Goal: Task Accomplishment & Management: Manage account settings

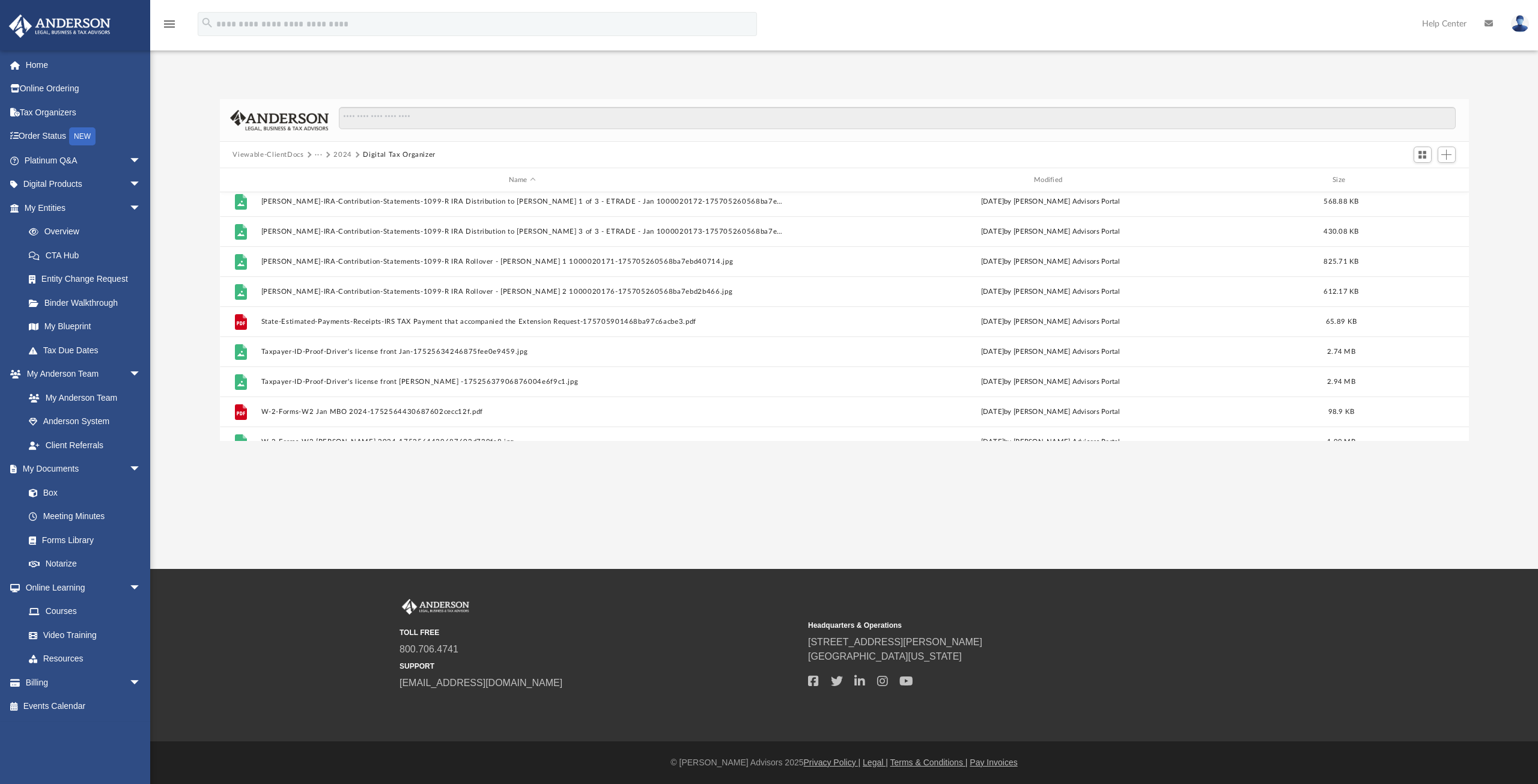
scroll to position [1192, 0]
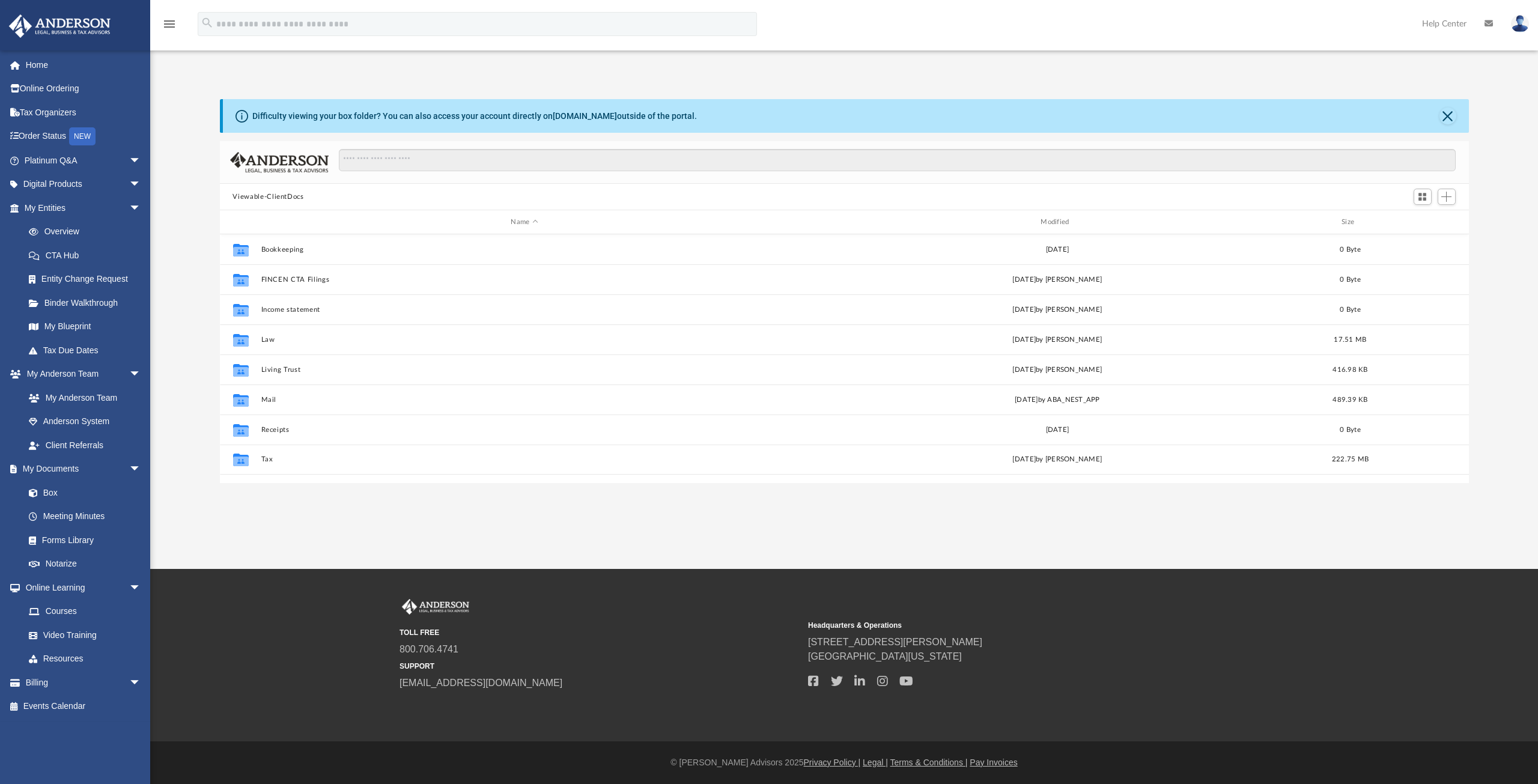
scroll to position [264, 1240]
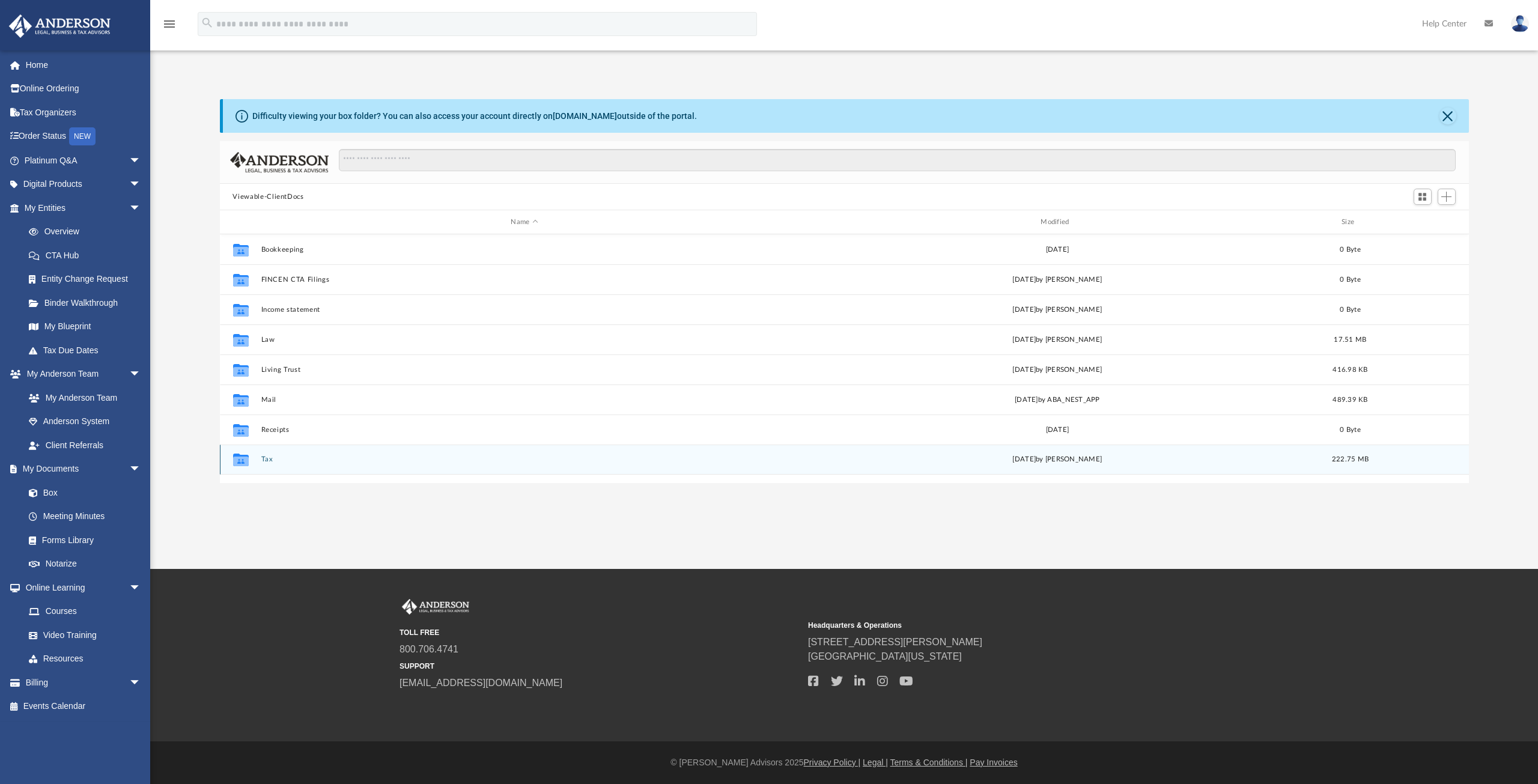
click at [279, 457] on button "Tax" at bounding box center [524, 459] width 527 height 8
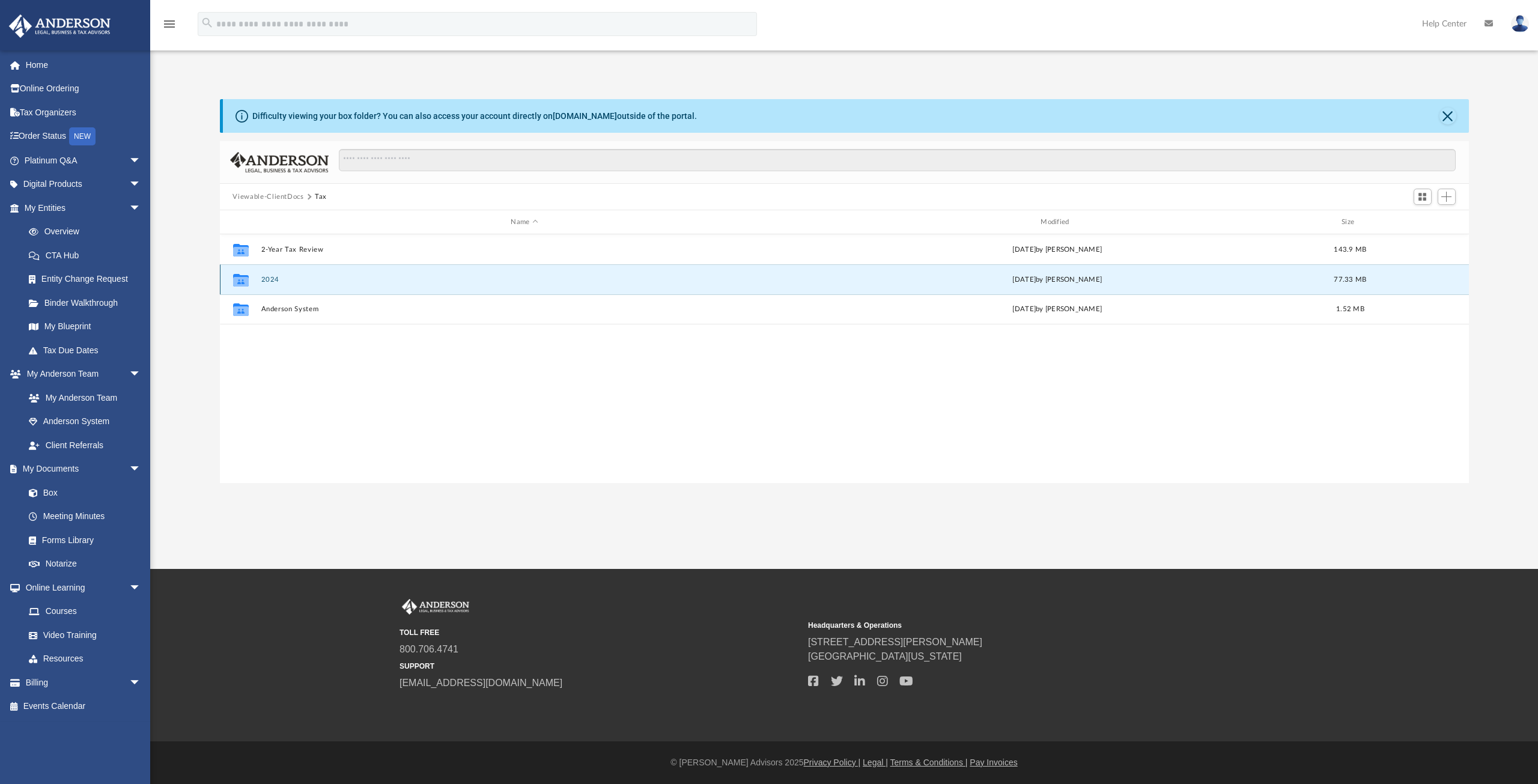
click at [296, 281] on button "2024" at bounding box center [524, 279] width 527 height 8
click at [296, 281] on button "Personal" at bounding box center [524, 279] width 527 height 8
click at [296, 281] on button "[PERSON_NAME] & [PERSON_NAME]" at bounding box center [524, 279] width 527 height 8
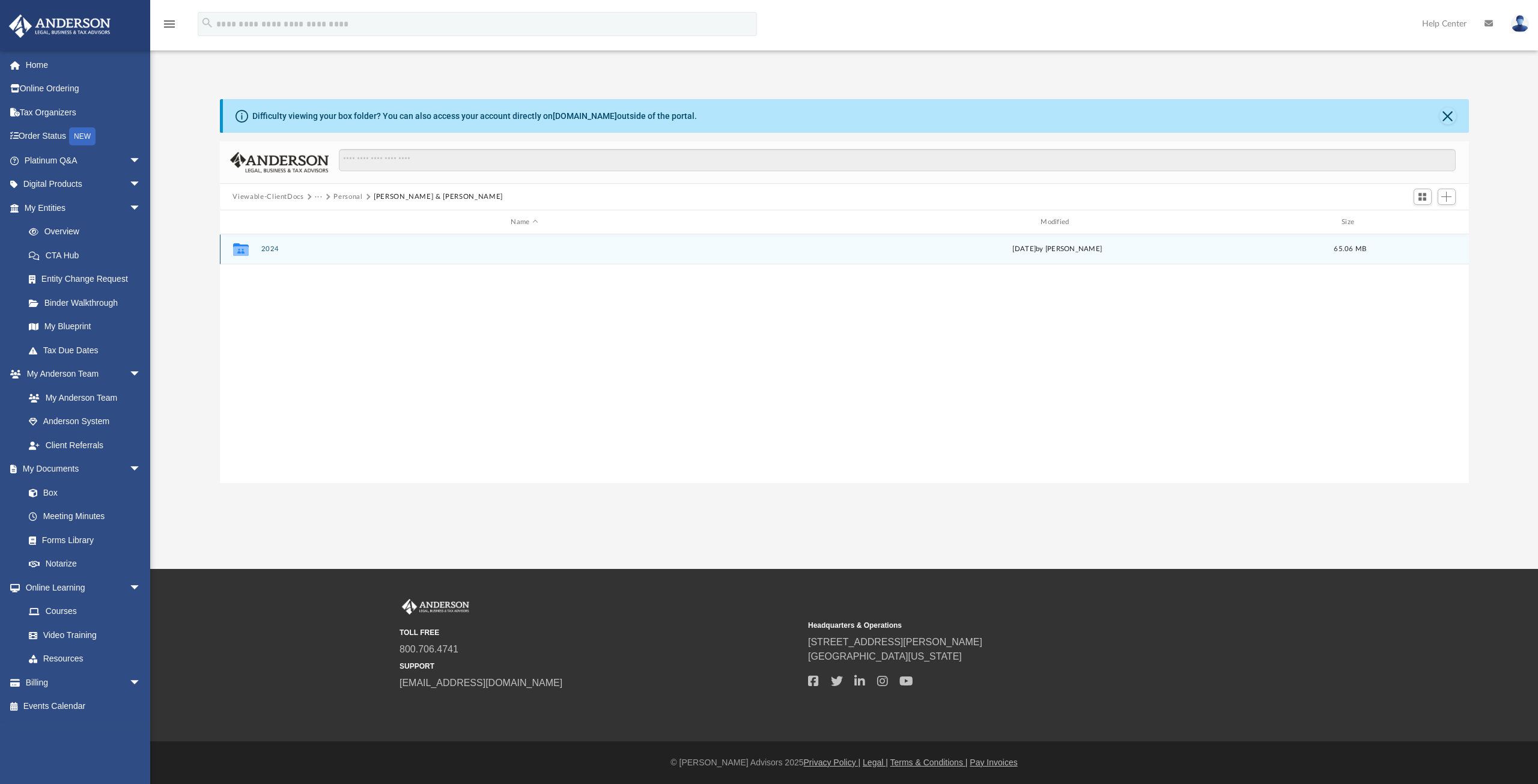
click at [302, 253] on div "Collaborated Folder 2024 [DATE] by [PERSON_NAME] 65.06 MB" at bounding box center [845, 249] width 1249 height 30
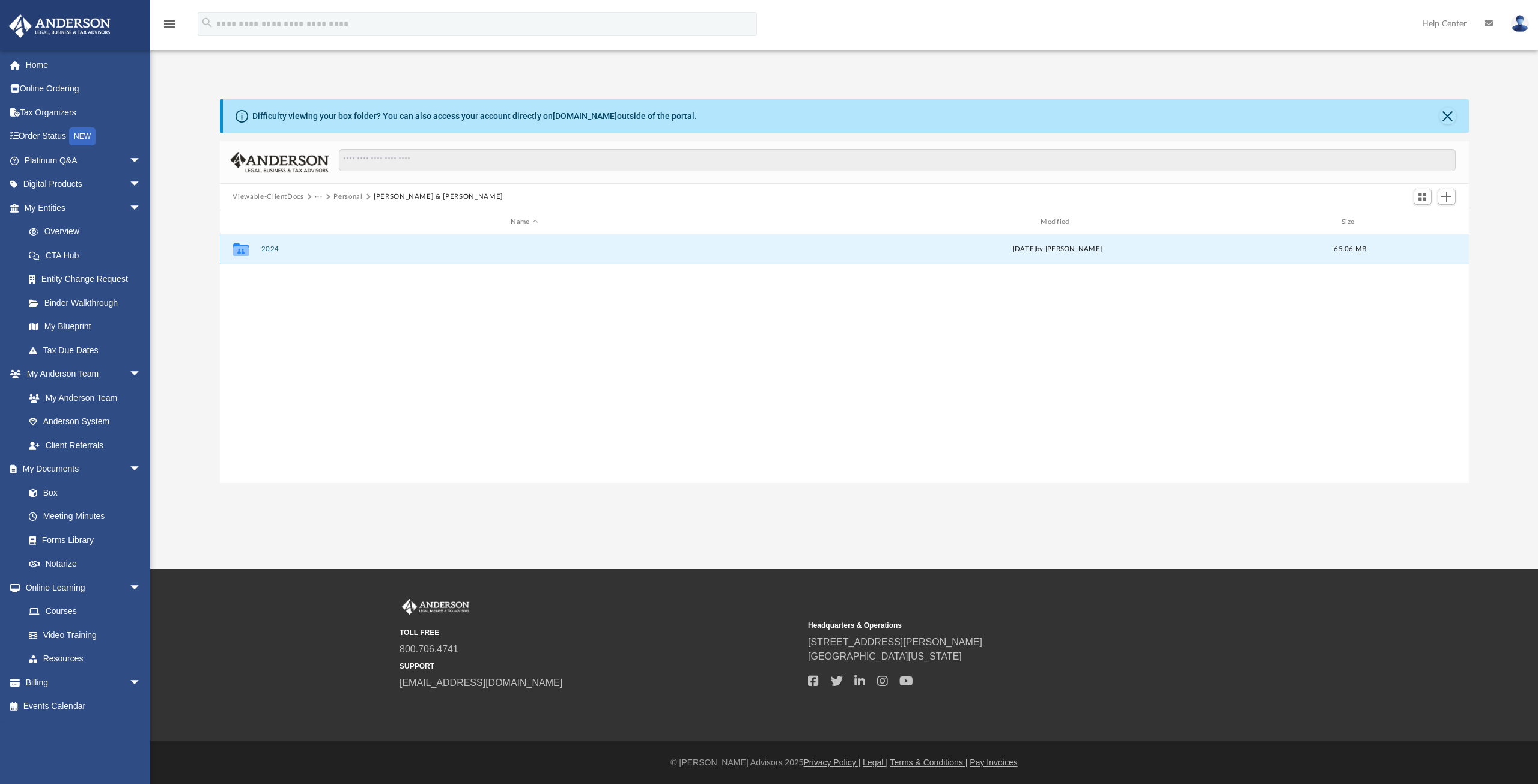
click at [270, 247] on button "2024" at bounding box center [524, 248] width 527 height 8
click at [270, 247] on button "Digital Tax Organizer" at bounding box center [524, 248] width 527 height 8
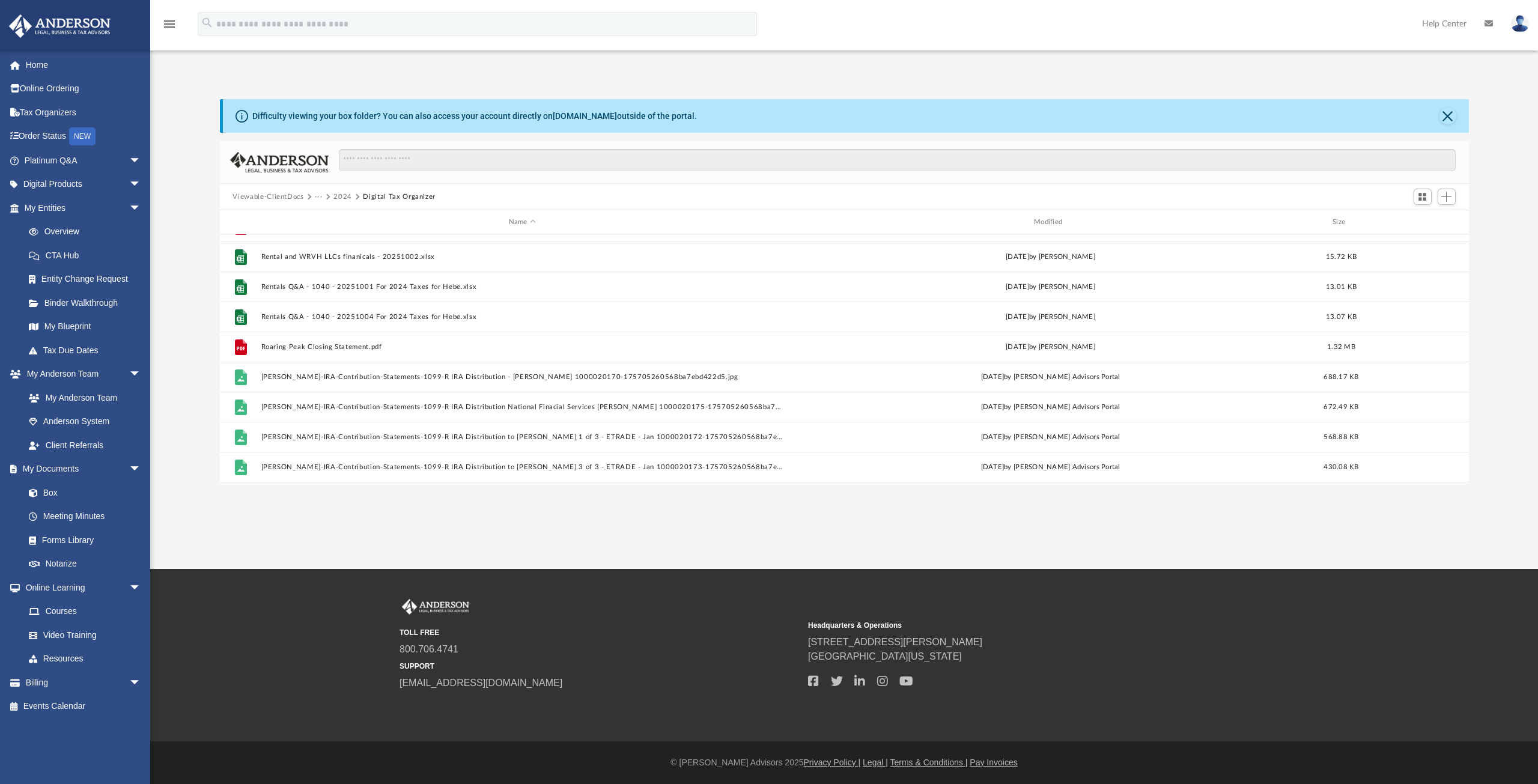
scroll to position [951, 0]
click at [1453, 197] on button "Add" at bounding box center [1447, 196] width 18 height 17
click at [1436, 220] on li "Upload" at bounding box center [1430, 221] width 39 height 12
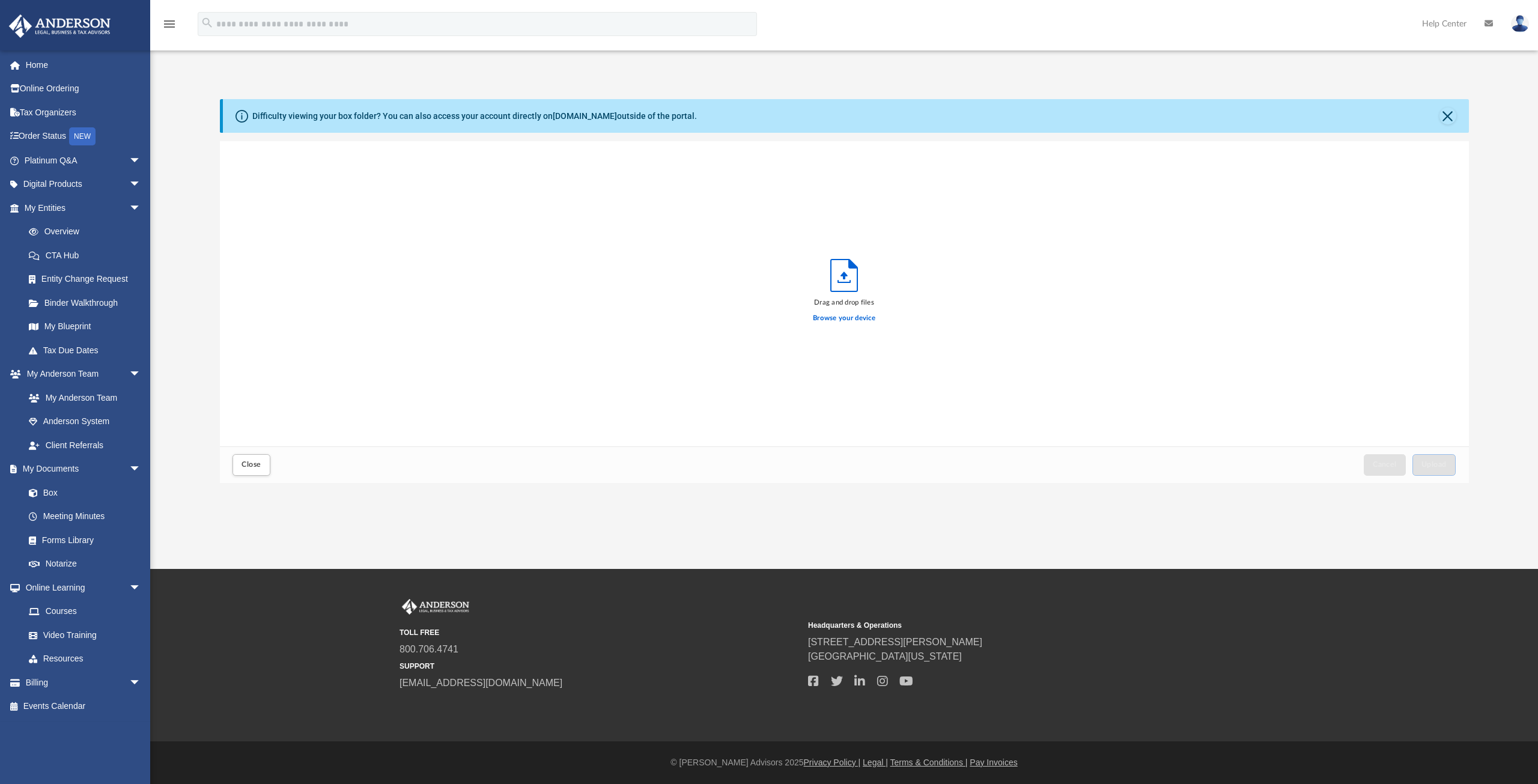
scroll to position [296, 1240]
click at [1442, 468] on span "Upload" at bounding box center [1434, 464] width 25 height 7
